Goal: Check status: Check status

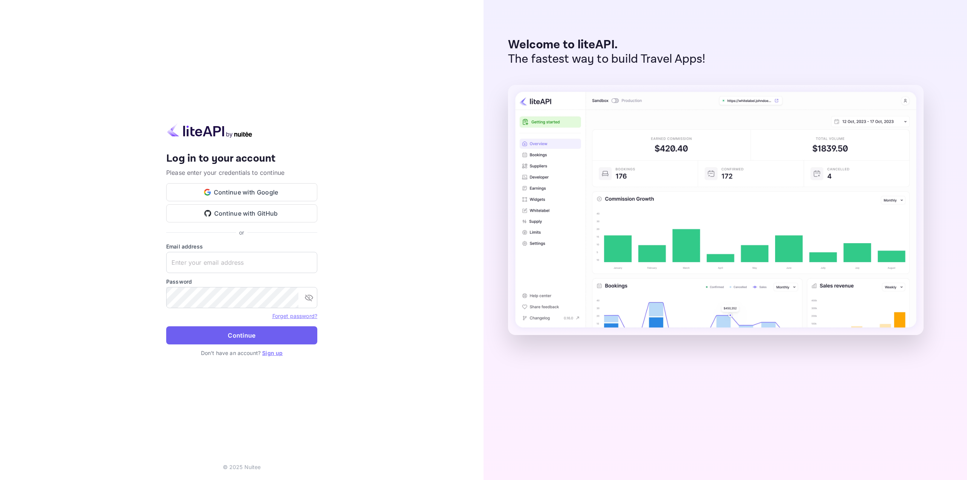
type input "[EMAIL_ADDRESS][DOMAIN_NAME]"
click at [215, 337] on button "Continue" at bounding box center [241, 335] width 151 height 18
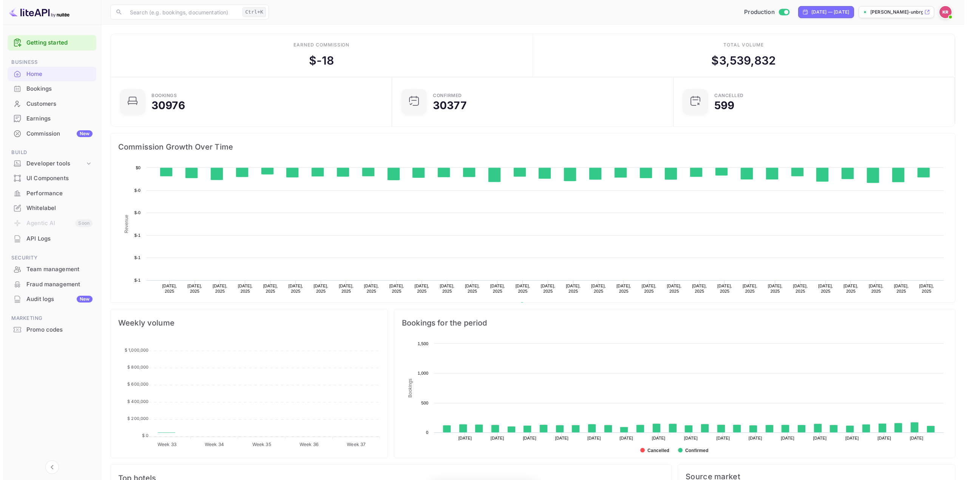
scroll to position [117, 271]
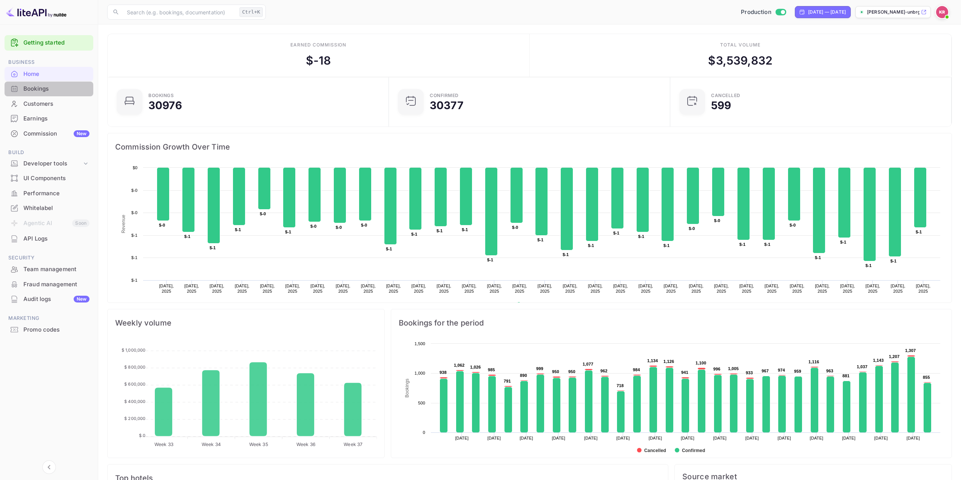
click at [36, 91] on div "Bookings" at bounding box center [56, 89] width 66 height 9
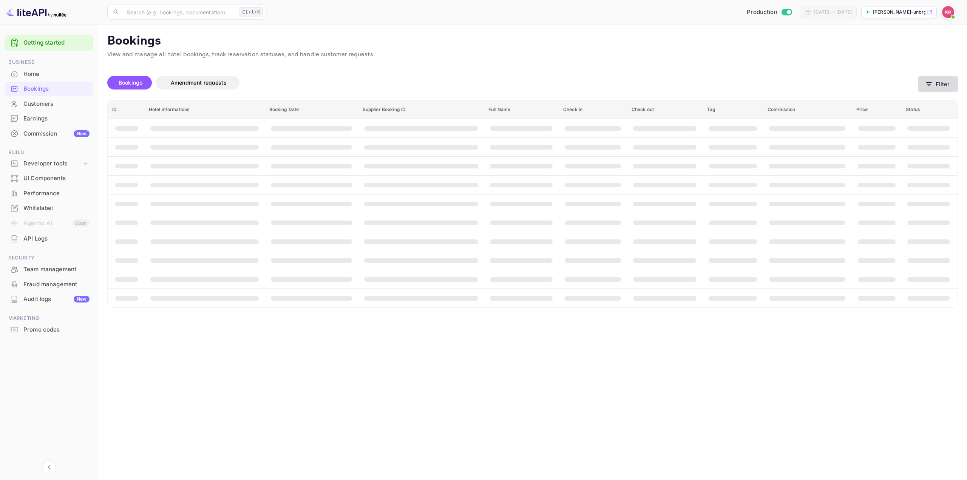
click at [925, 87] on icon "button" at bounding box center [929, 84] width 8 height 8
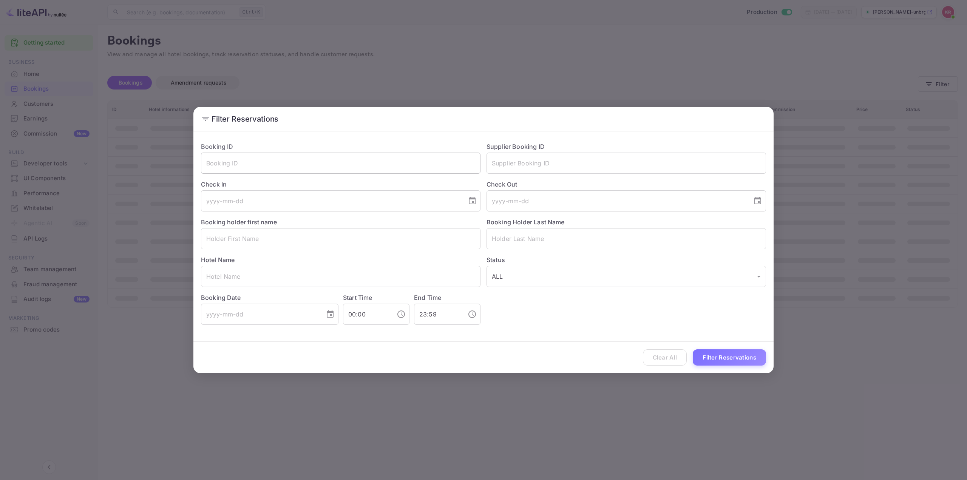
click at [255, 161] on input "text" at bounding box center [340, 163] width 279 height 21
paste input "NAcdwmY3a"
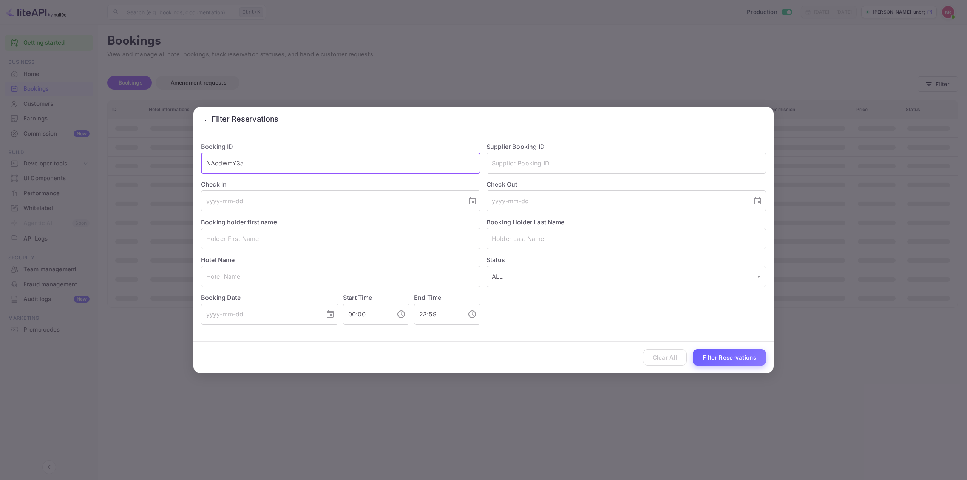
type input "NAcdwmY3a"
click at [737, 354] on button "Filter Reservations" at bounding box center [729, 357] width 73 height 16
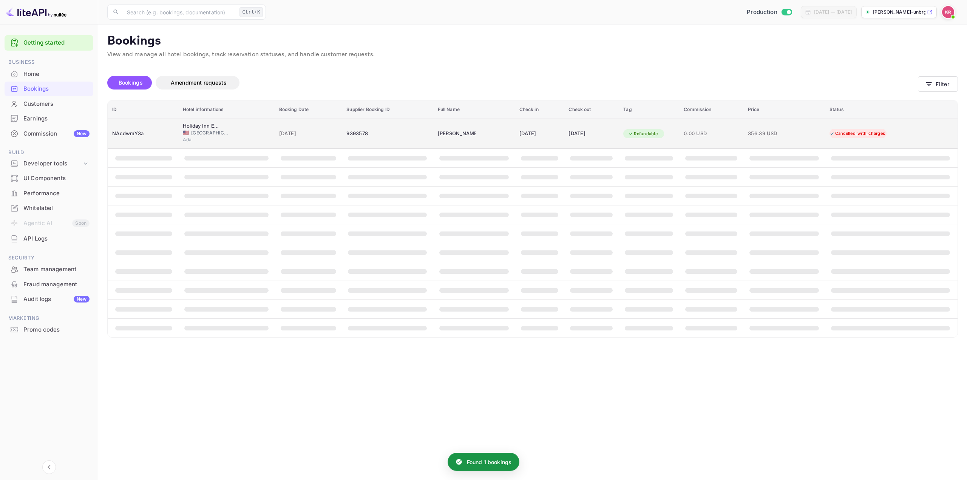
click at [485, 134] on td "[PERSON_NAME]" at bounding box center [474, 134] width 82 height 30
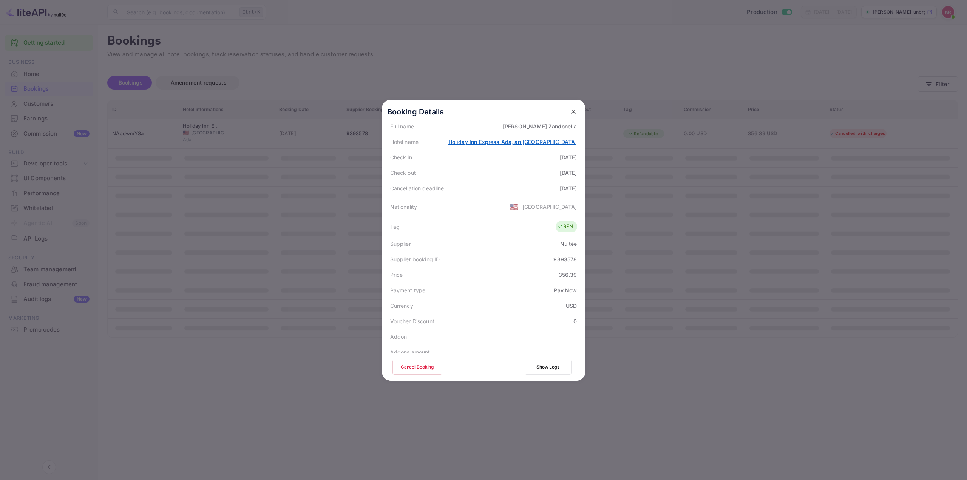
scroll to position [151, 0]
drag, startPoint x: 547, startPoint y: 221, endPoint x: 577, endPoint y: 223, distance: 30.3
click at [577, 223] on div "Supplier booking ID 9393578" at bounding box center [483, 221] width 195 height 15
drag, startPoint x: 554, startPoint y: 235, endPoint x: 573, endPoint y: 236, distance: 18.5
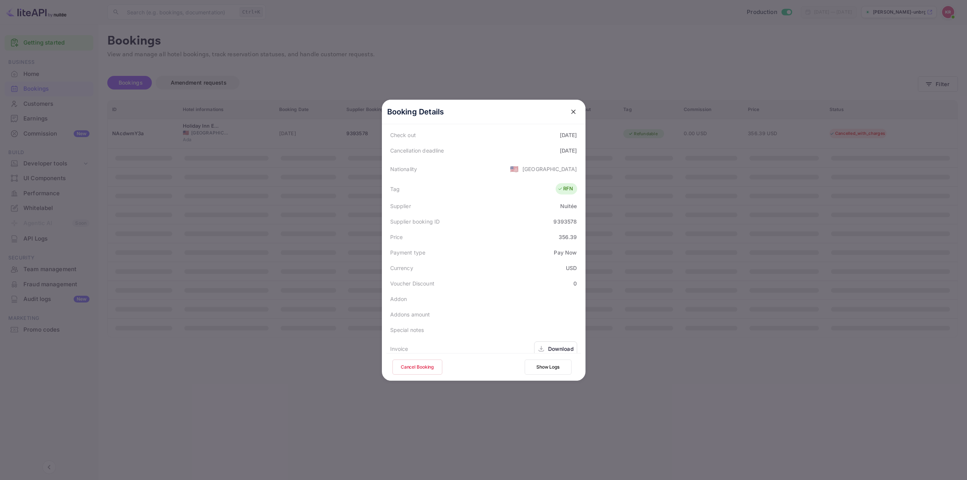
click at [571, 236] on div "Price 356.39" at bounding box center [483, 236] width 195 height 15
click at [573, 236] on div "356.39" at bounding box center [568, 237] width 19 height 8
click at [570, 113] on icon "close" at bounding box center [574, 112] width 8 height 8
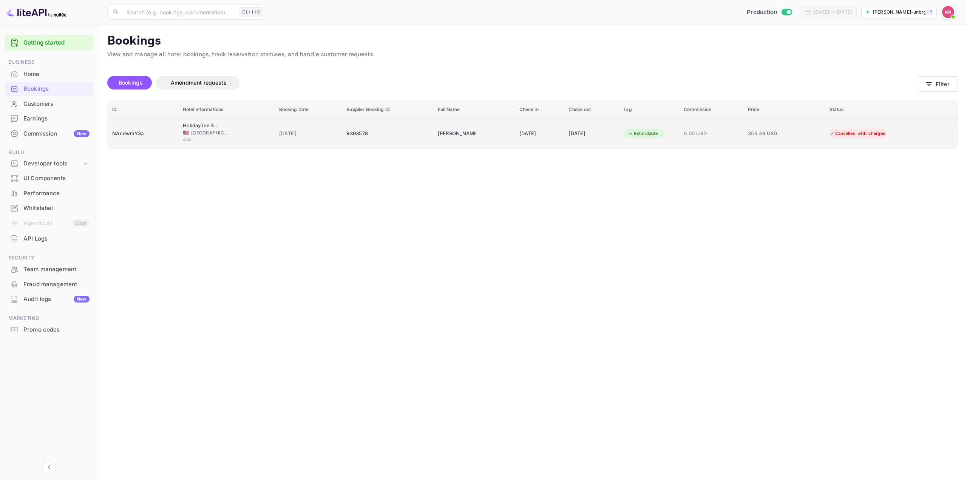
click at [851, 133] on div "Cancelled_with_charges" at bounding box center [858, 133] width 66 height 9
